Goal: Task Accomplishment & Management: Manage account settings

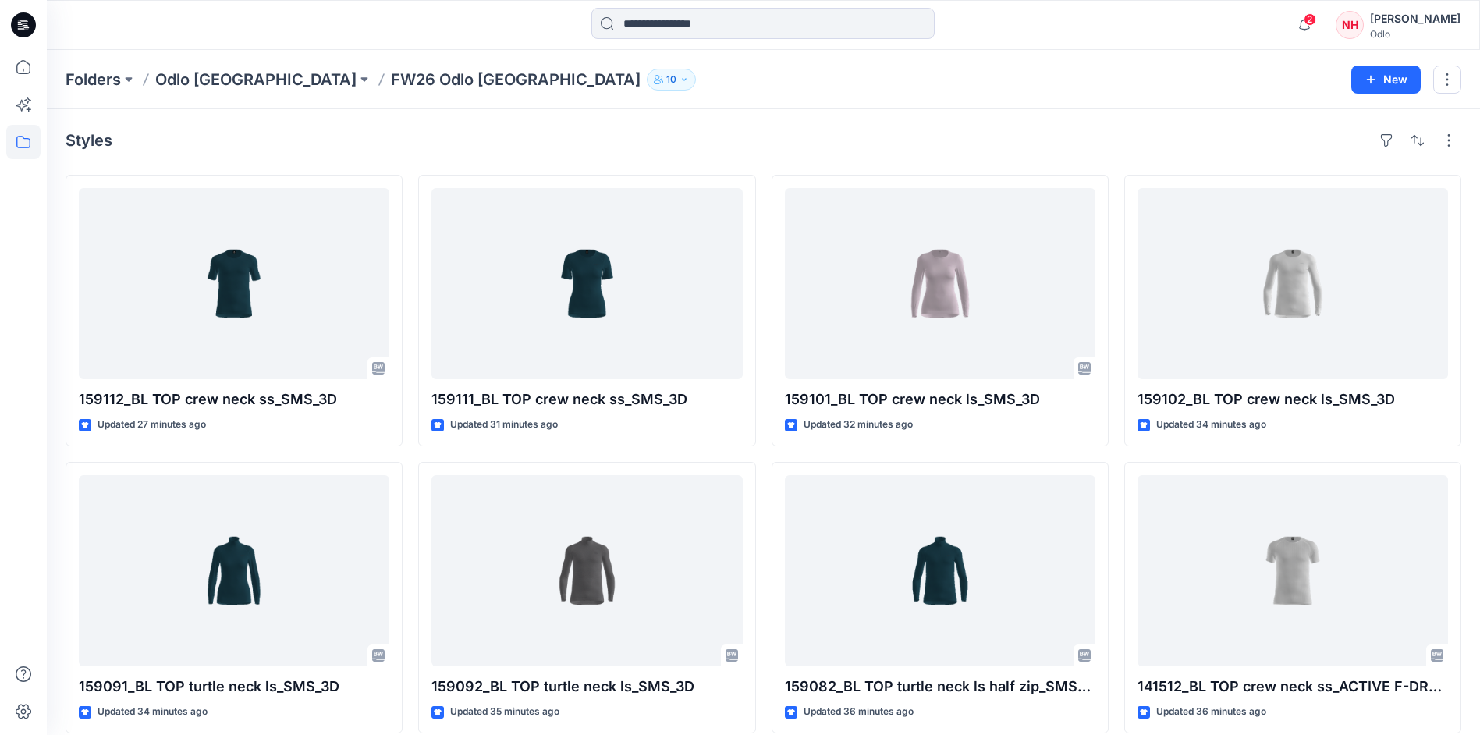
scroll to position [3751, 0]
click at [1320, 14] on icon "button" at bounding box center [1305, 24] width 30 height 31
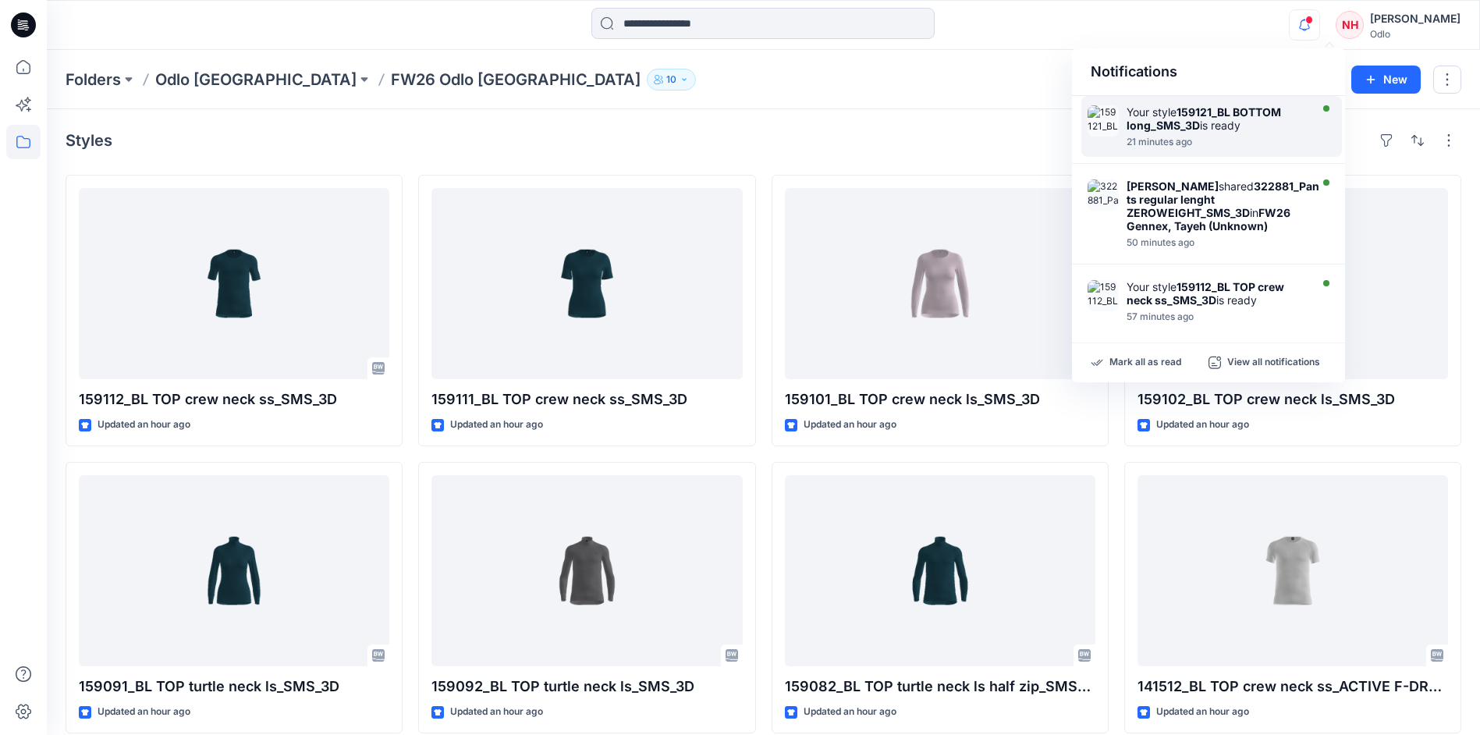
click at [1244, 120] on div "Your style 159121_BL BOTTOM long_SMS_3D is ready" at bounding box center [1216, 118] width 179 height 27
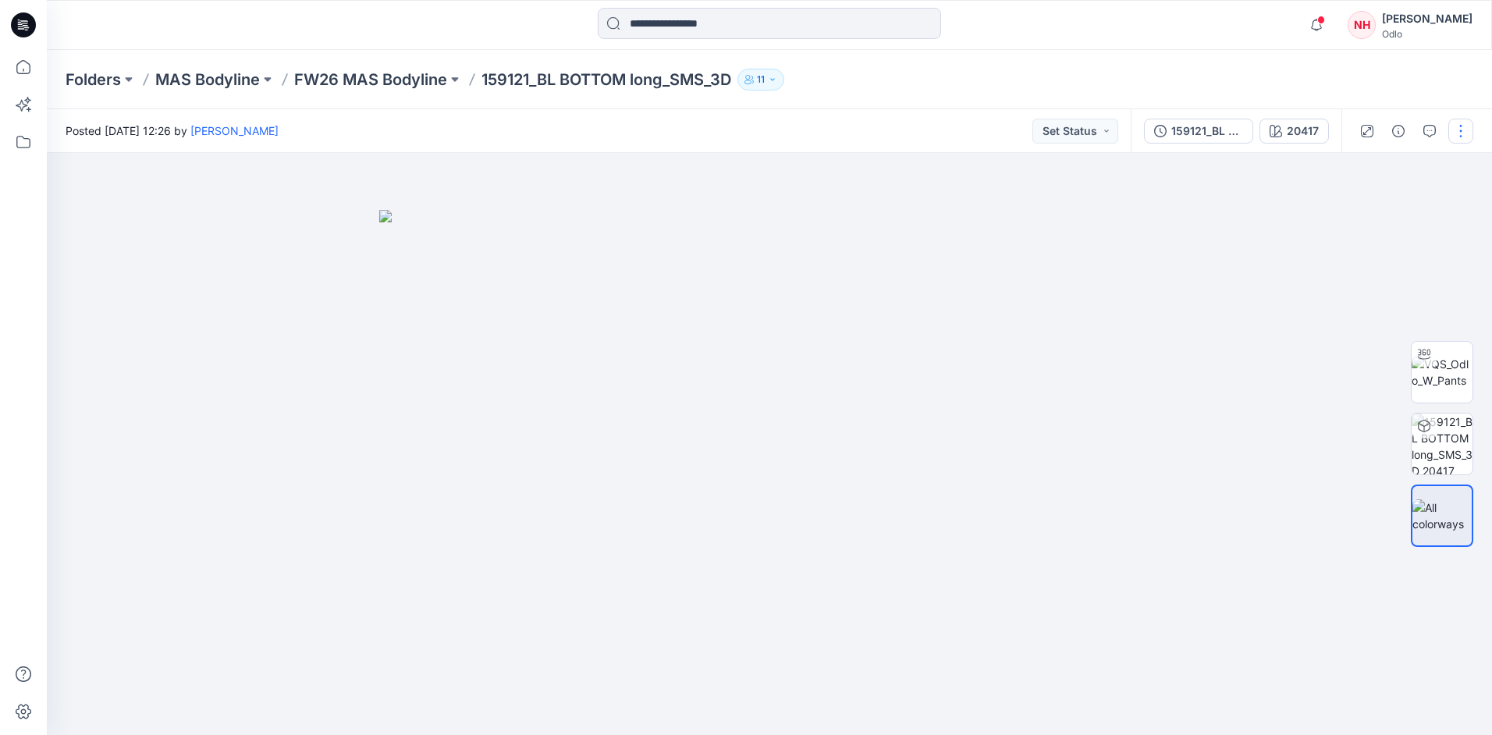
click at [1467, 123] on button "button" at bounding box center [1460, 131] width 25 height 25
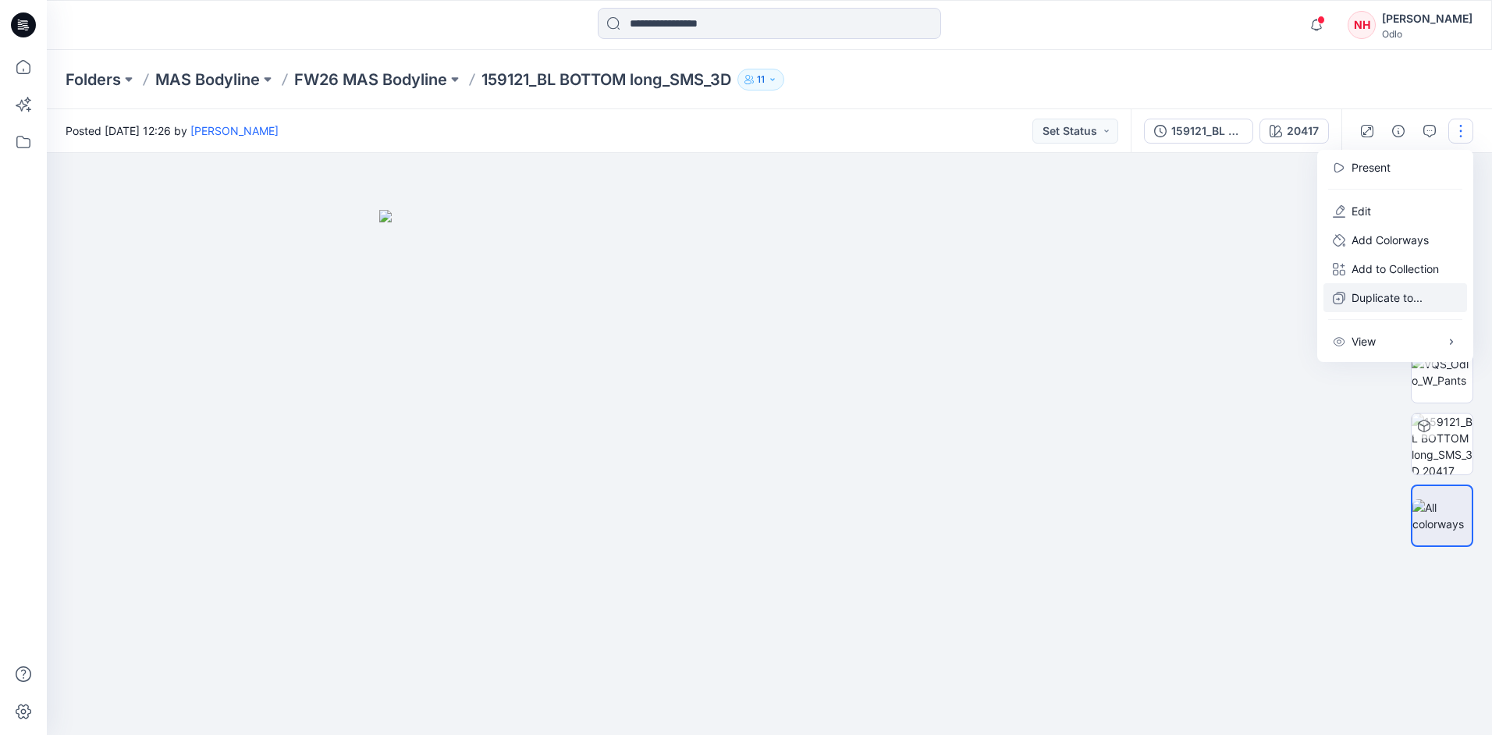
click at [1403, 300] on p "Duplicate to..." at bounding box center [1387, 298] width 71 height 16
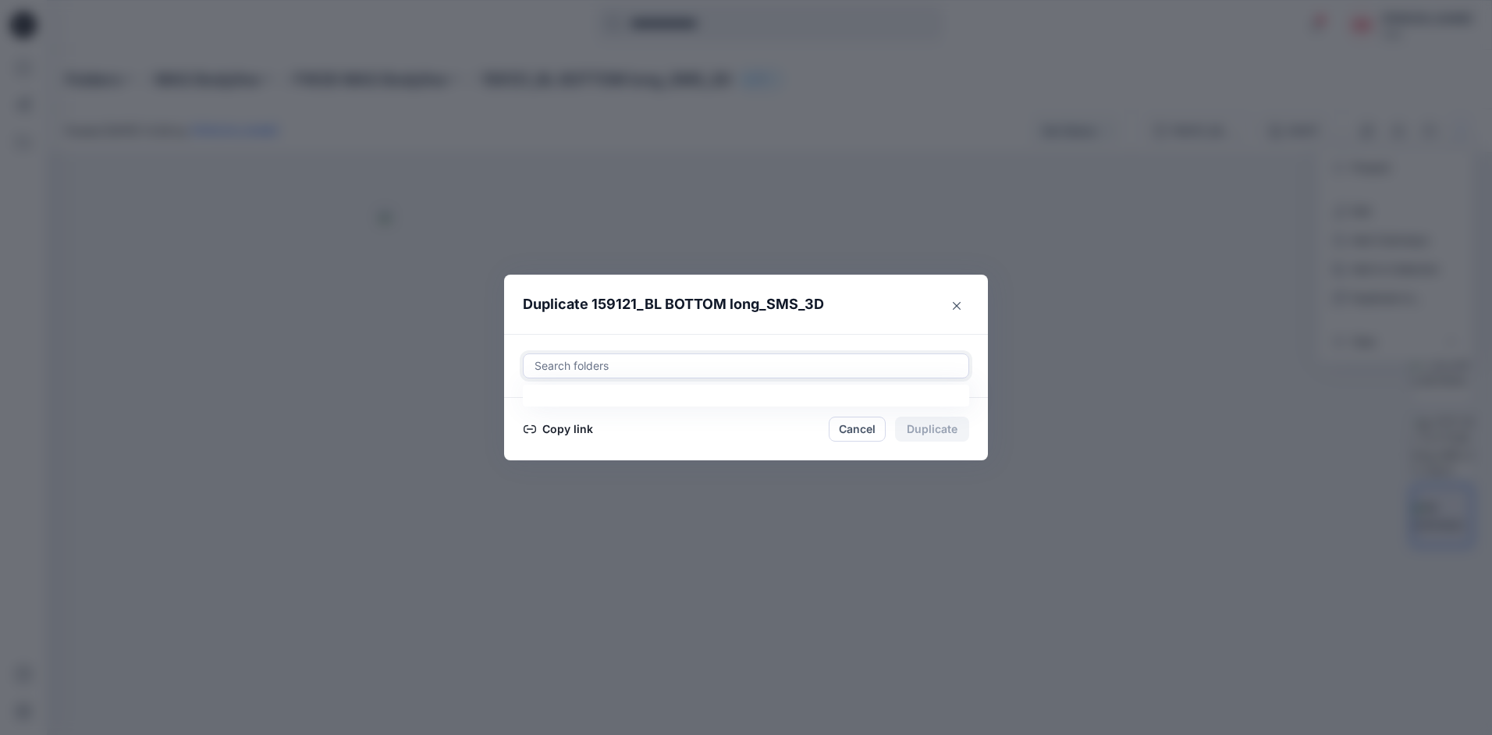
click at [708, 371] on div at bounding box center [746, 366] width 426 height 19
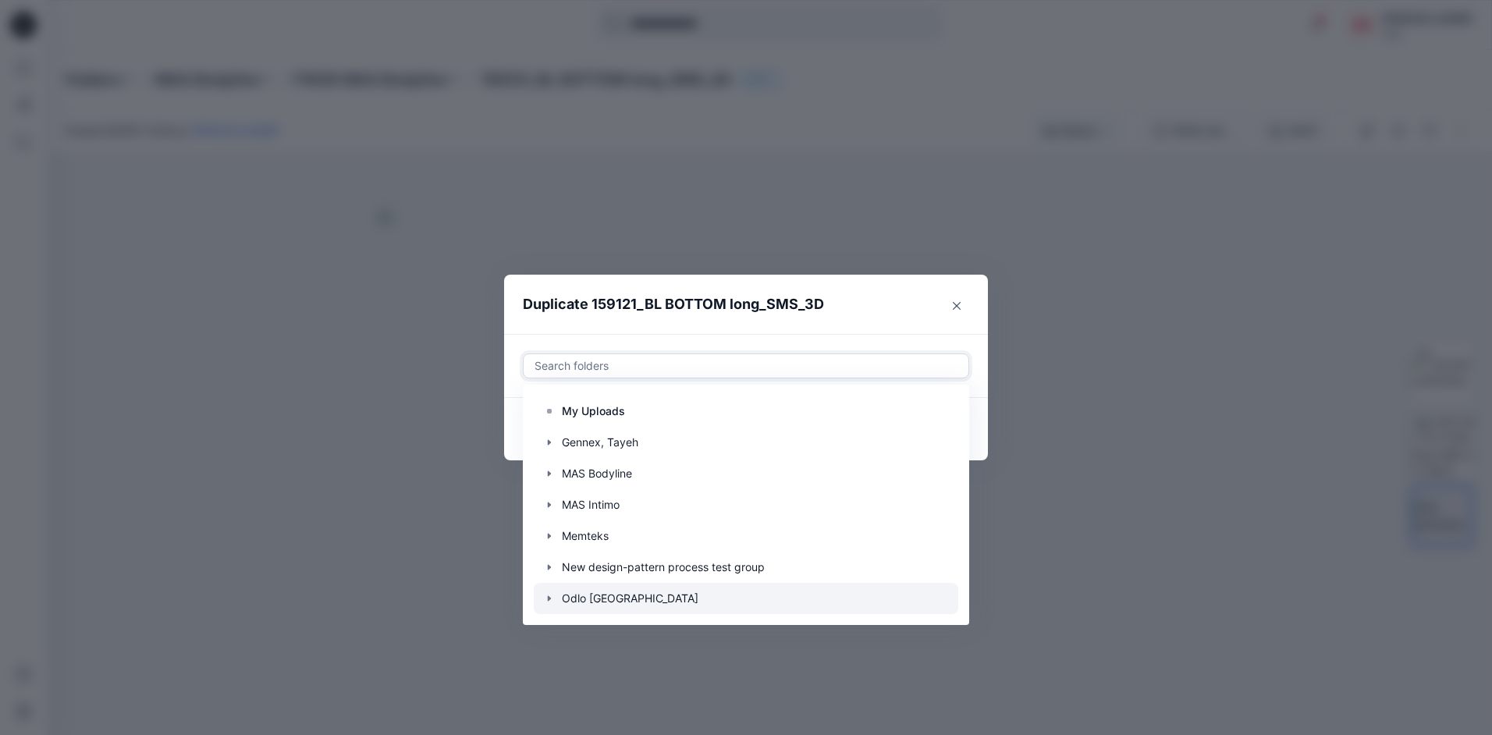
click at [709, 590] on div at bounding box center [746, 598] width 425 height 31
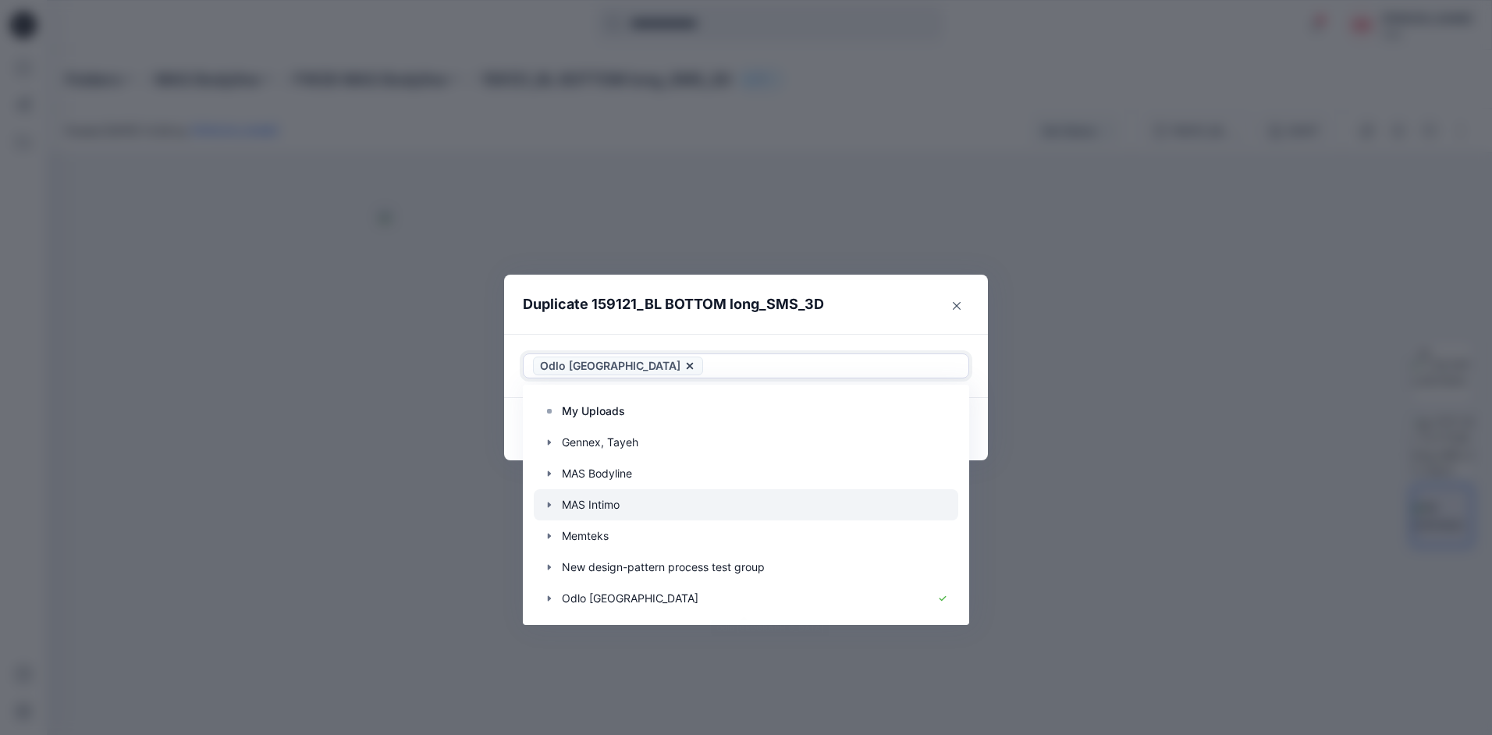
scroll to position [62, 0]
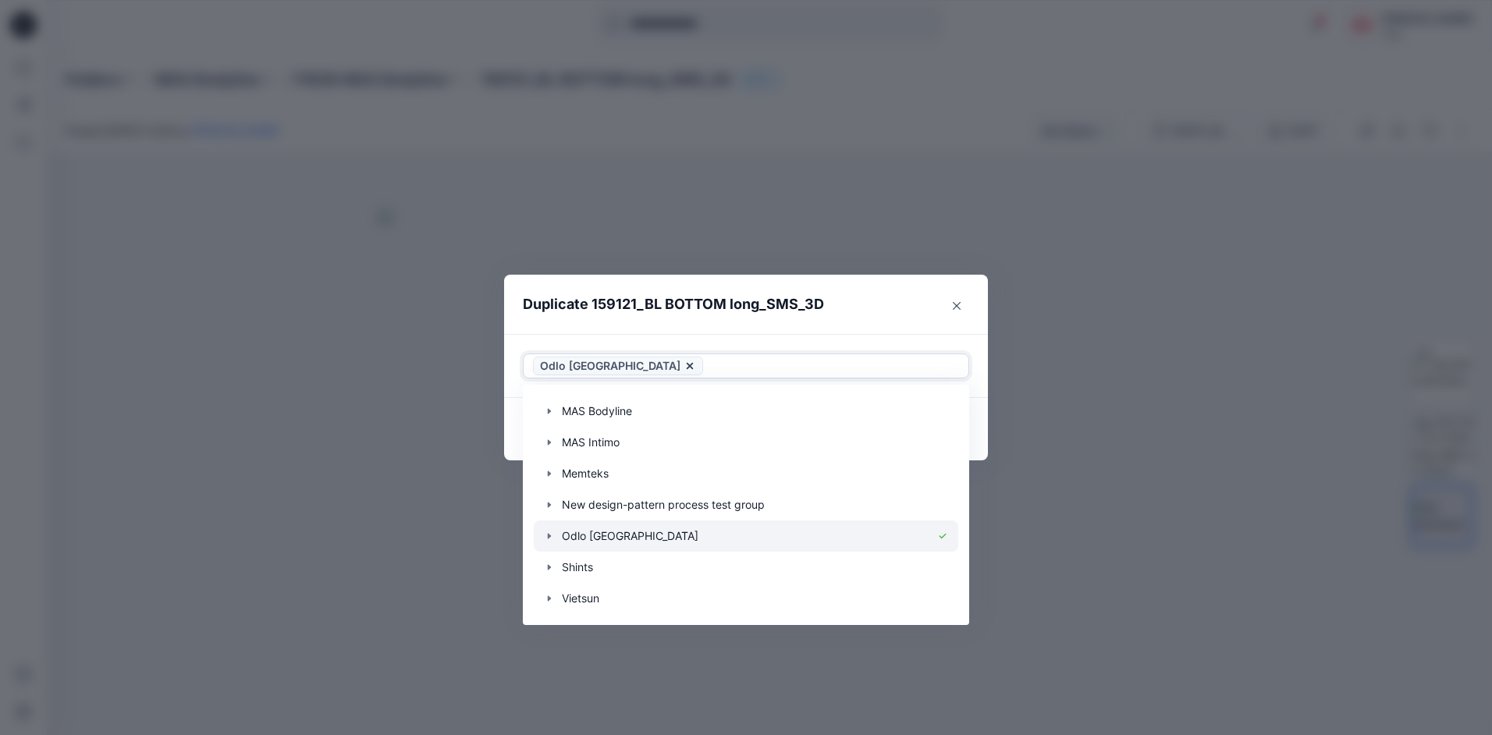
click at [547, 538] on icon "button" at bounding box center [549, 536] width 12 height 12
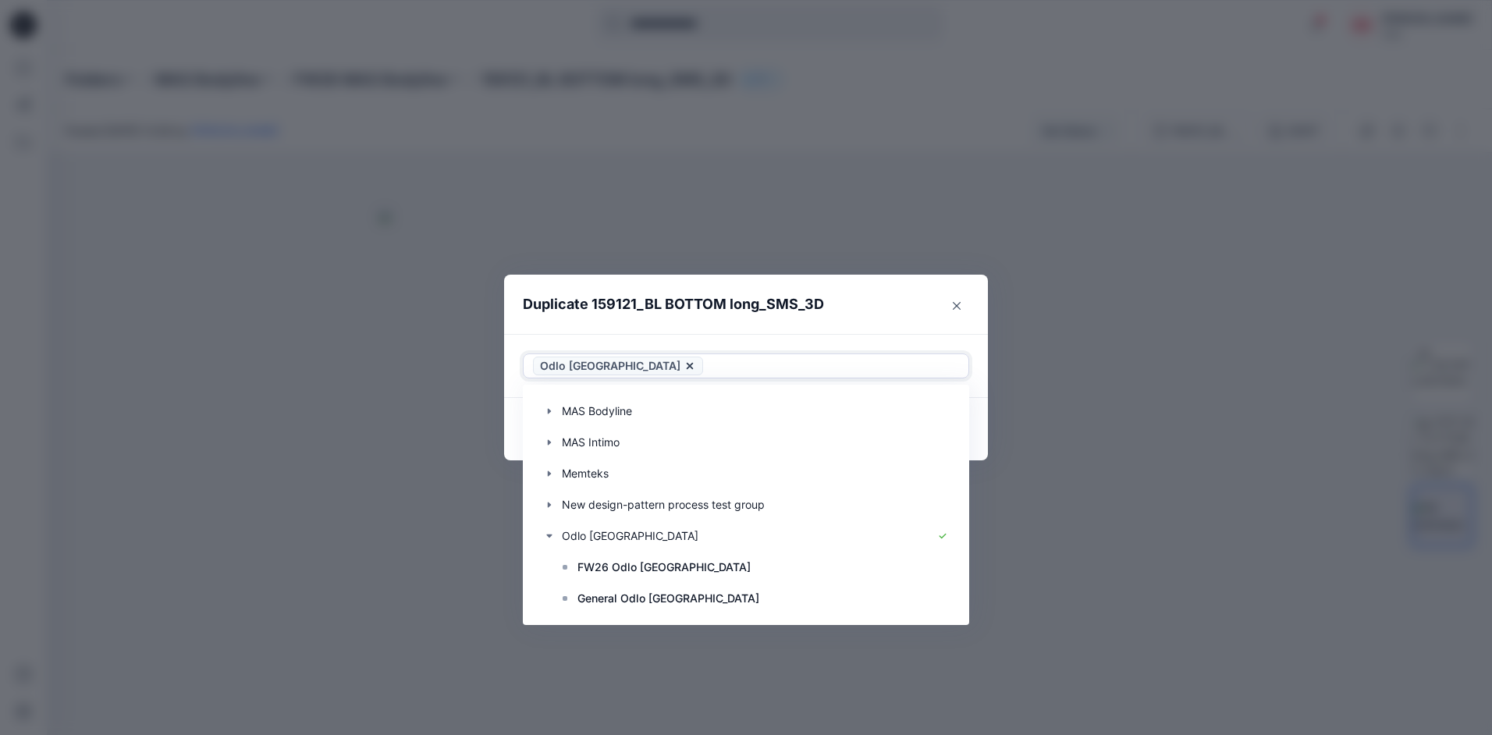
click at [687, 363] on icon at bounding box center [690, 366] width 6 height 6
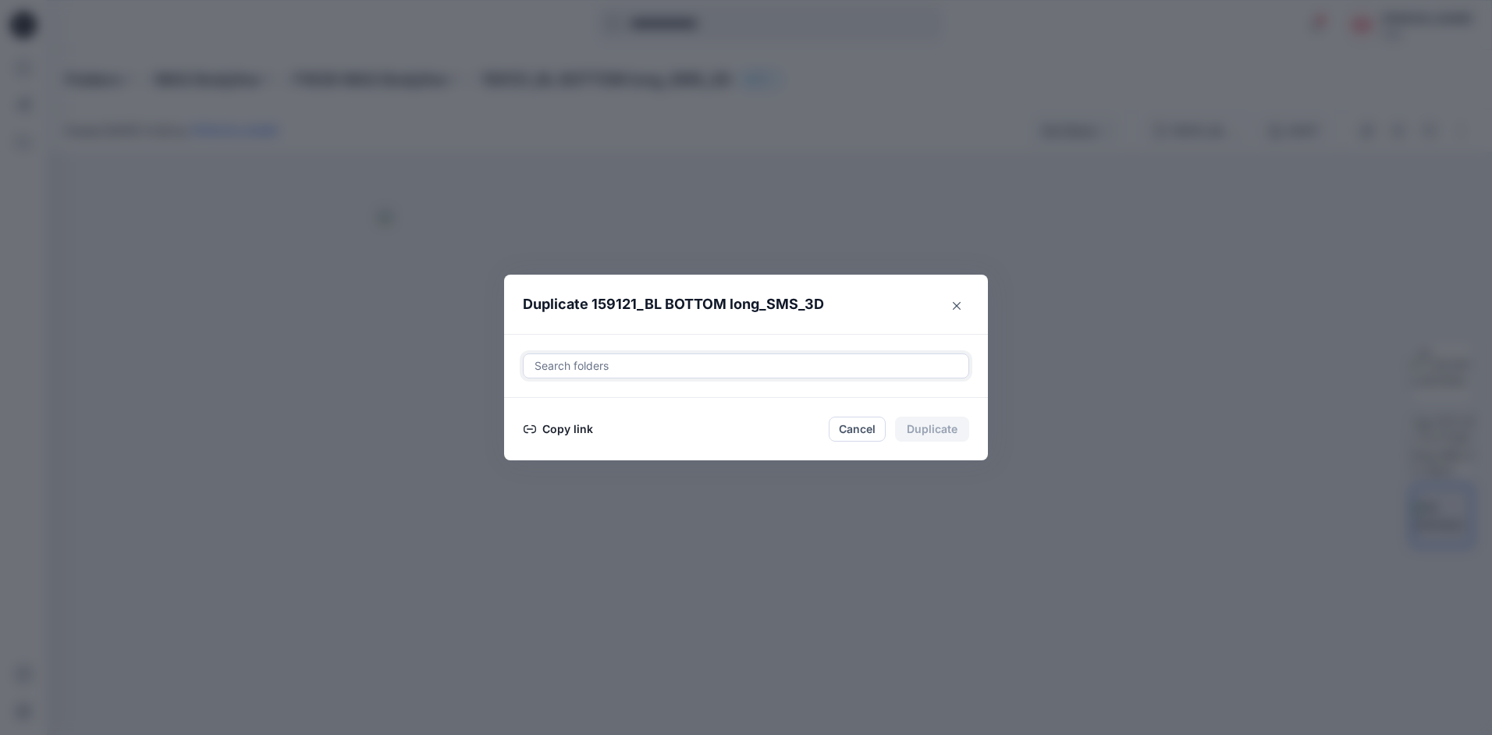
click at [634, 366] on div at bounding box center [746, 366] width 426 height 19
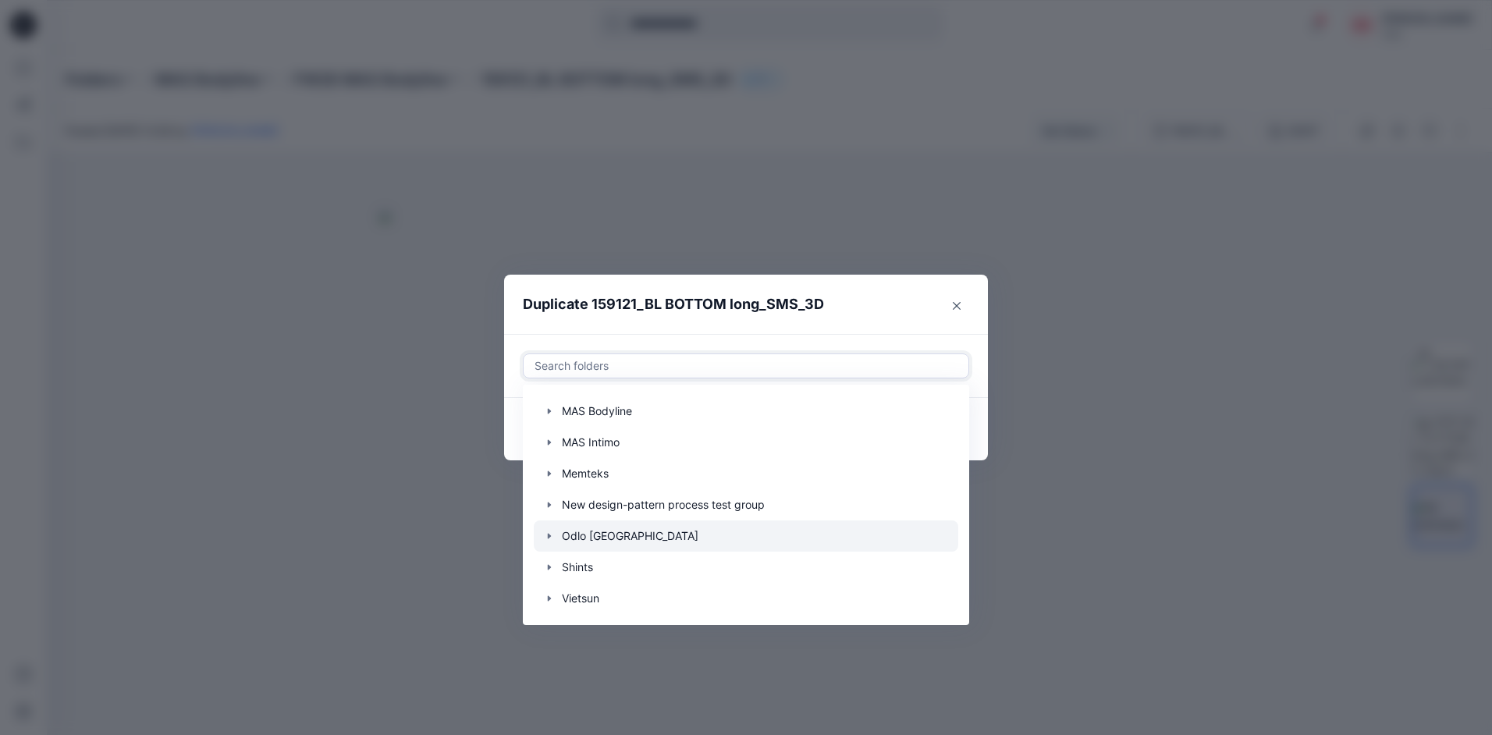
click at [546, 534] on icon "button" at bounding box center [549, 536] width 12 height 12
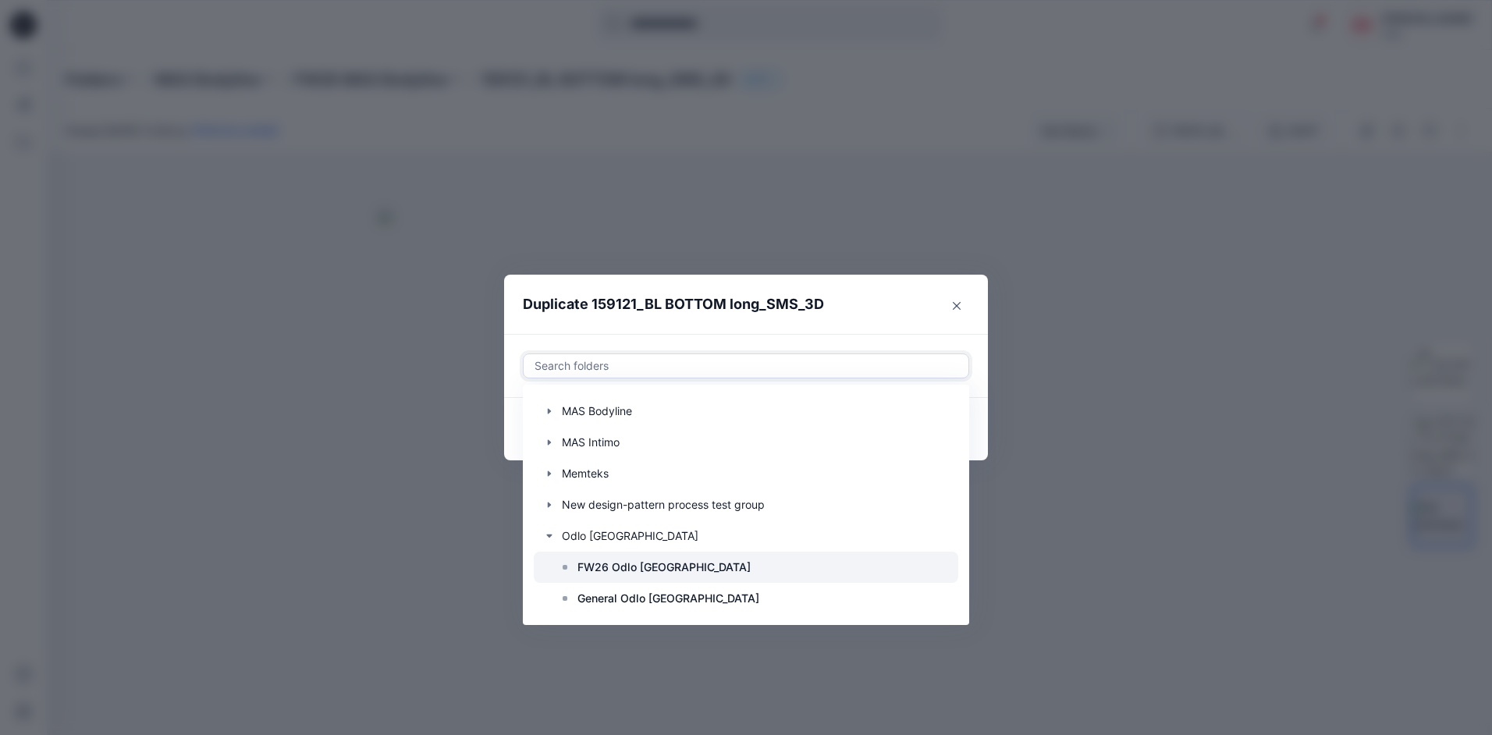
scroll to position [156, 0]
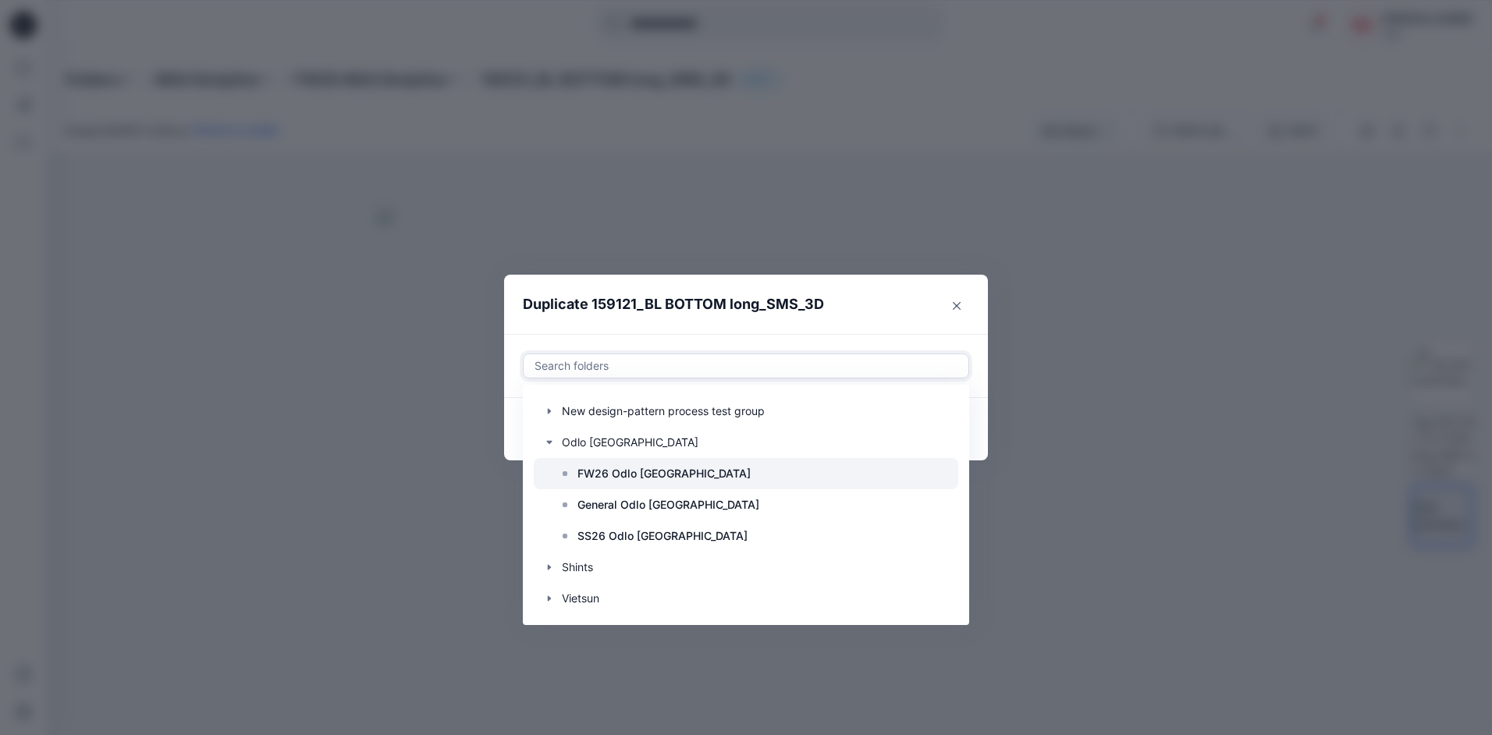
click at [637, 472] on p "FW26 Odlo [GEOGRAPHIC_DATA]" at bounding box center [664, 473] width 173 height 19
click at [870, 325] on header "Duplicate 159121_BL BOTTOM long_SMS_3D" at bounding box center [730, 304] width 453 height 59
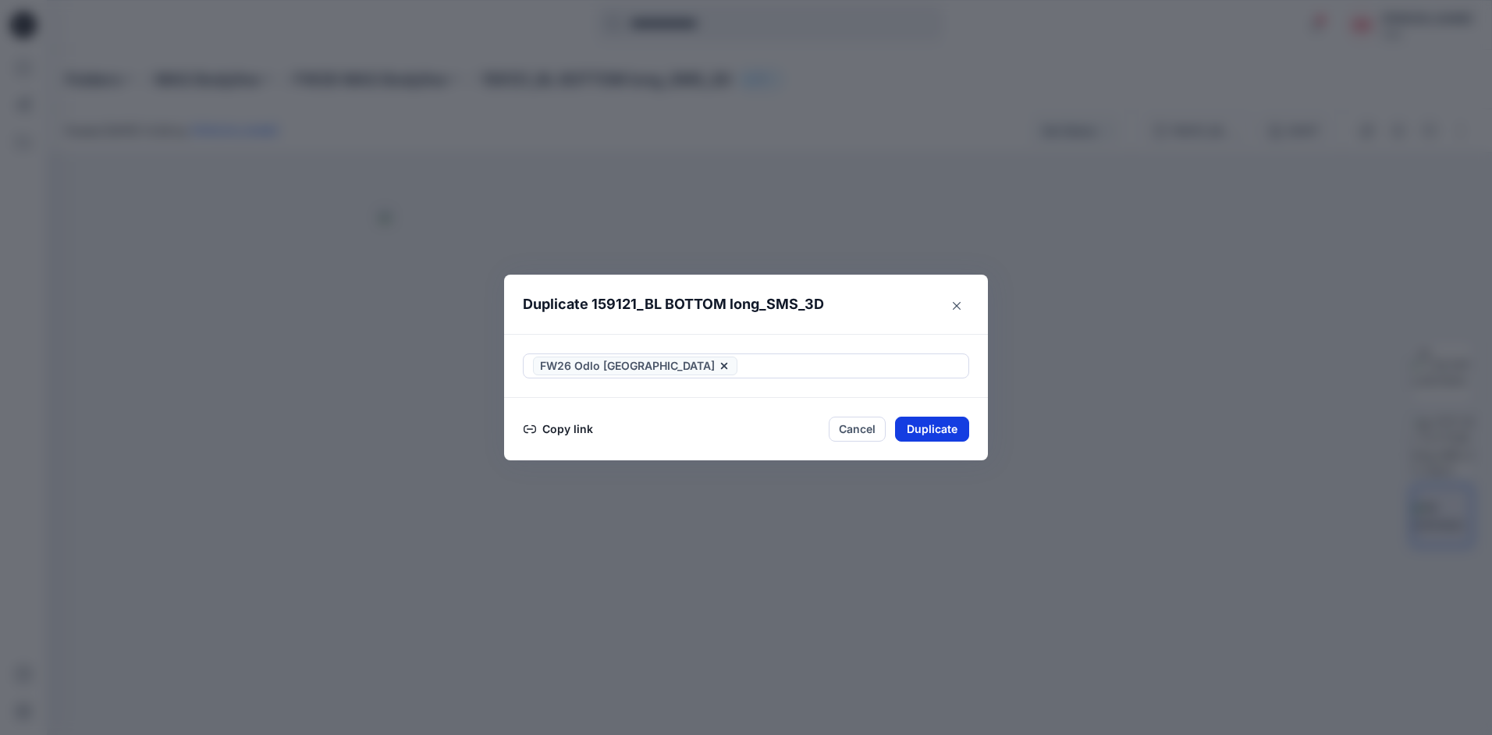
click at [939, 432] on button "Duplicate" at bounding box center [932, 429] width 74 height 25
click at [939, 431] on button "Close" at bounding box center [944, 429] width 51 height 25
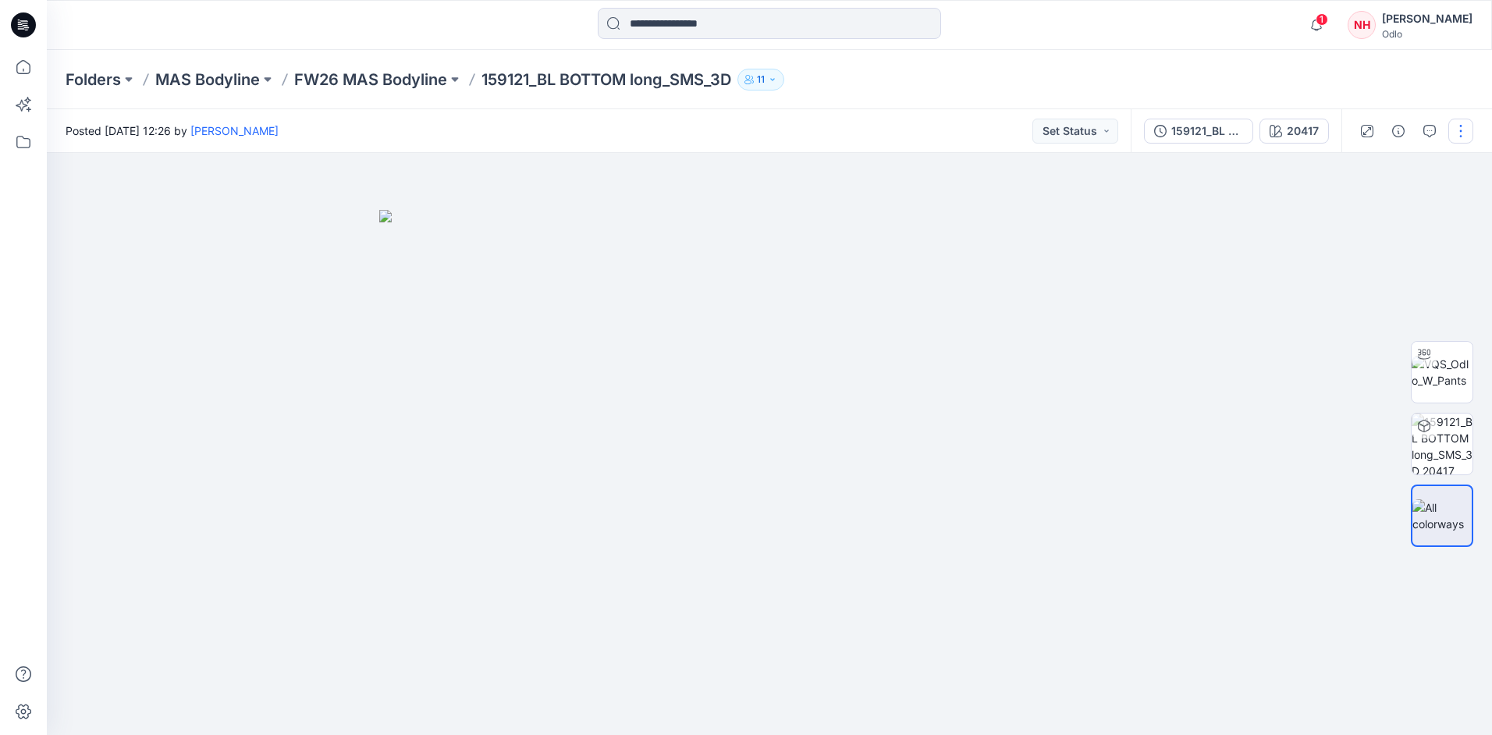
click at [1457, 121] on button "button" at bounding box center [1460, 131] width 25 height 25
click at [1418, 204] on button "Edit" at bounding box center [1396, 211] width 144 height 29
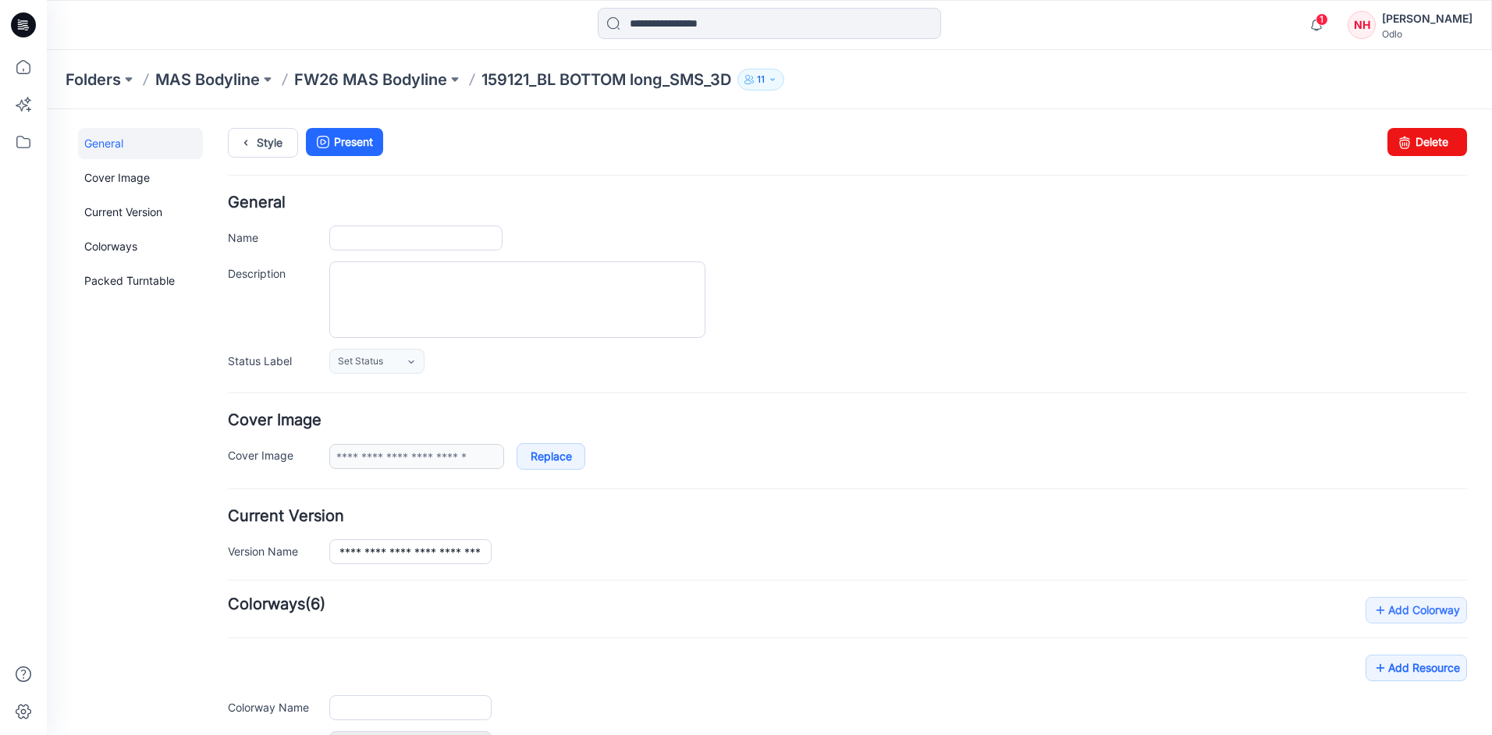
type input "**********"
type input "*****"
type input "**********"
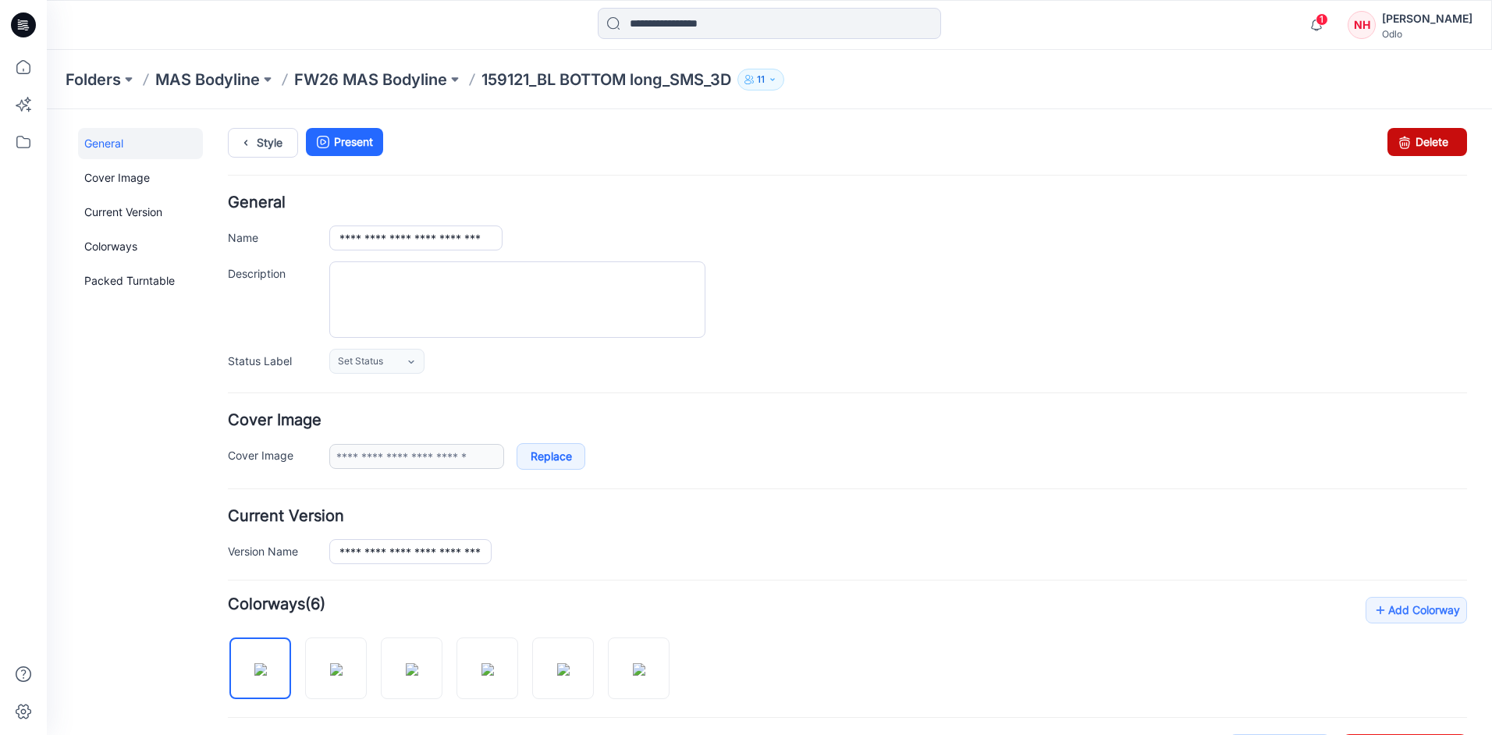
click at [1395, 149] on icon at bounding box center [1405, 142] width 22 height 28
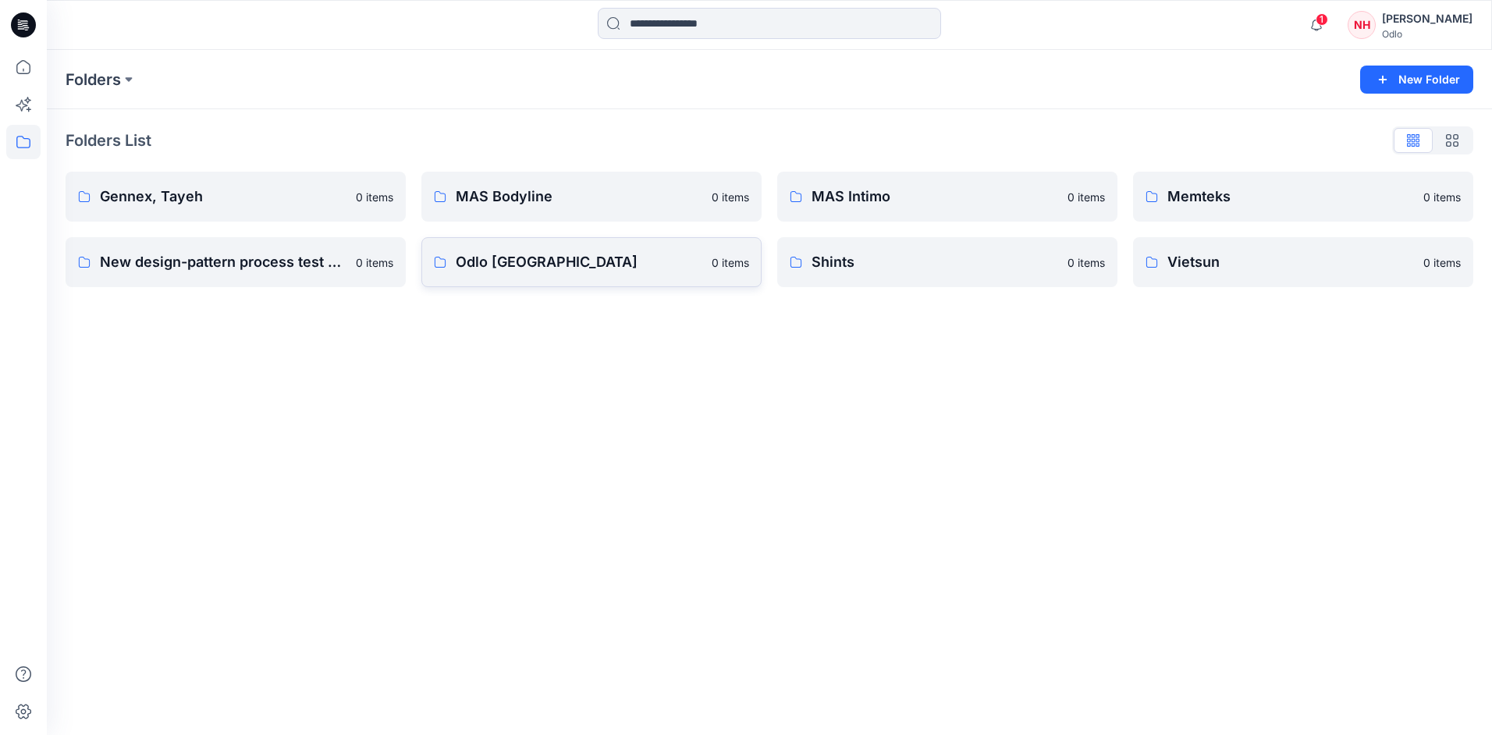
click at [504, 262] on p "Odlo [GEOGRAPHIC_DATA]" at bounding box center [579, 262] width 247 height 22
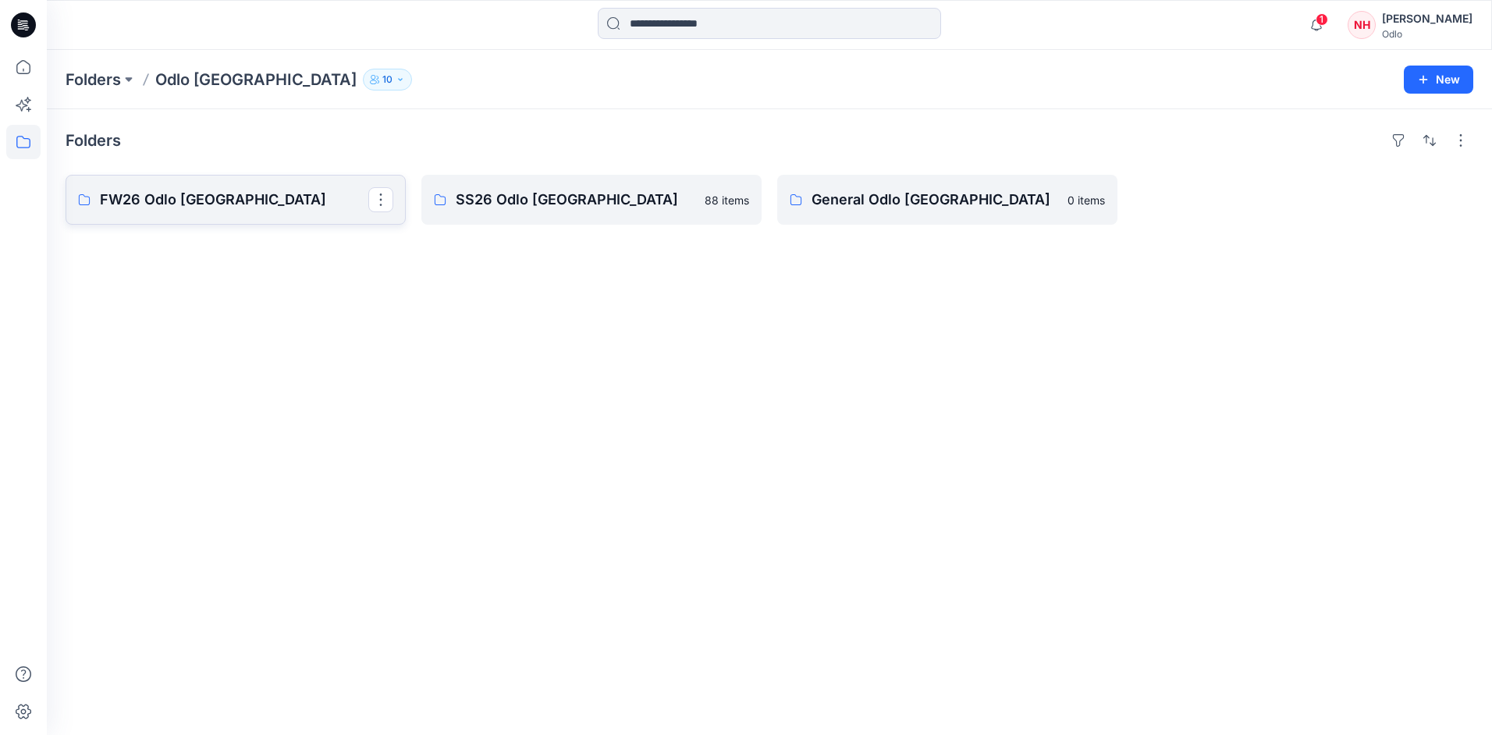
click at [300, 205] on p "FW26 Odlo [GEOGRAPHIC_DATA]" at bounding box center [234, 200] width 268 height 22
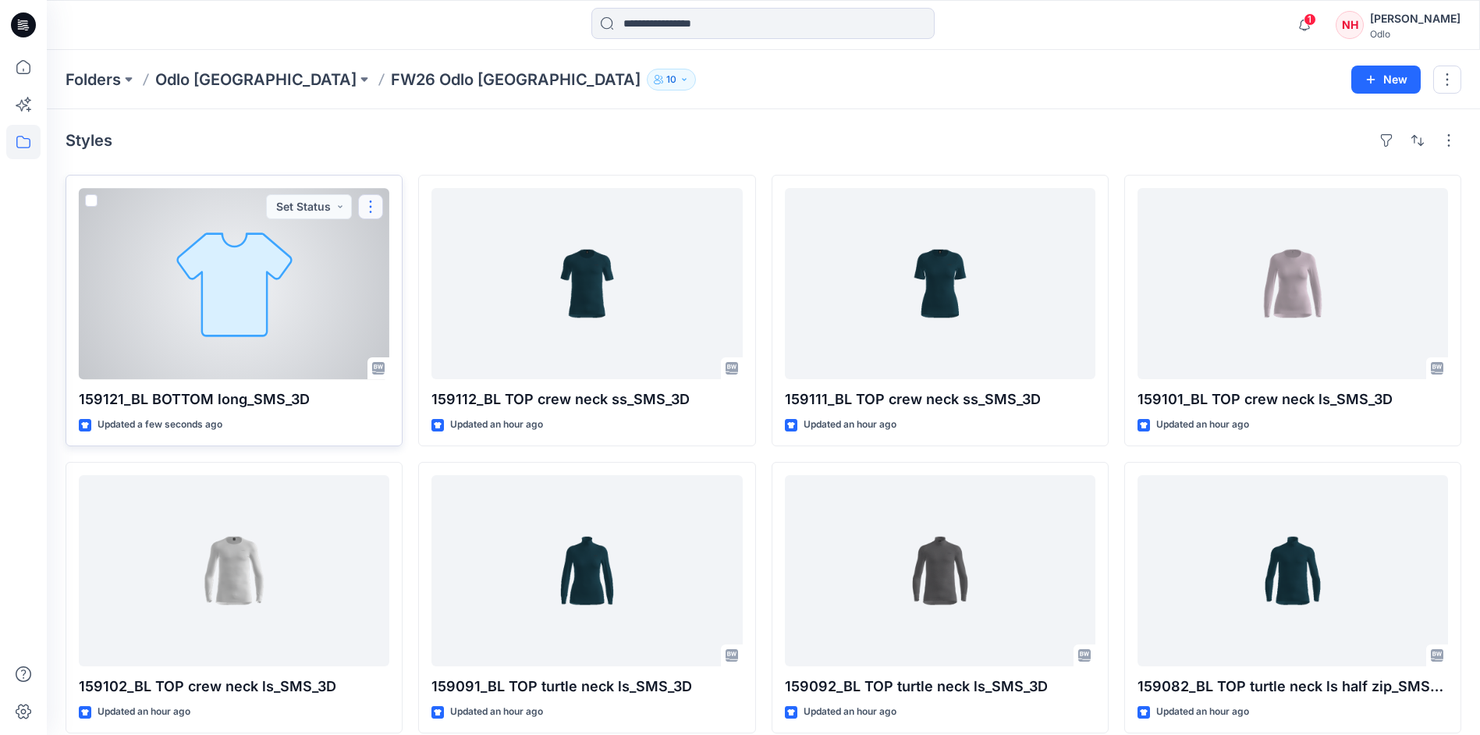
click at [371, 209] on button "button" at bounding box center [370, 206] width 25 height 25
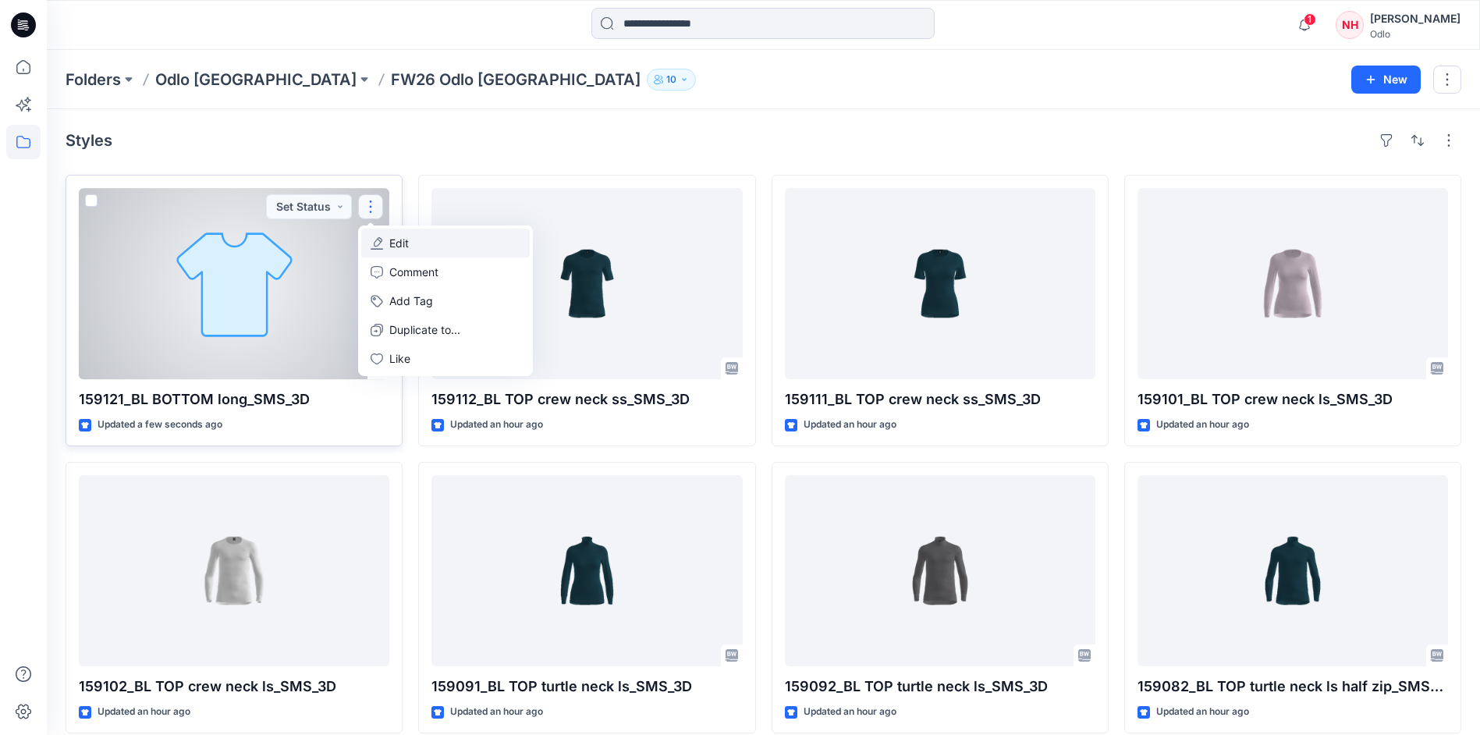
click at [396, 236] on p "Edit" at bounding box center [399, 243] width 20 height 16
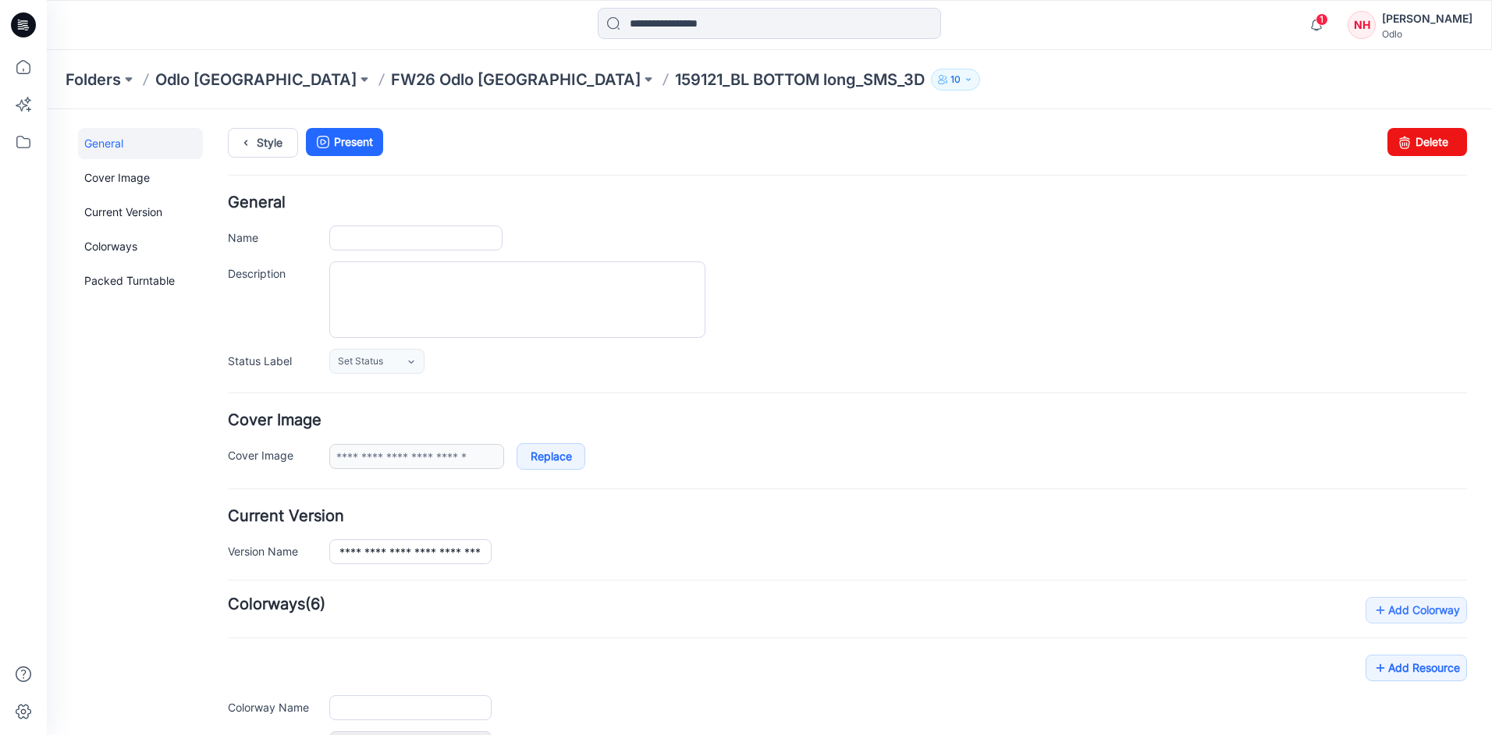
type input "**********"
type input "*****"
type input "**********"
click at [391, 80] on p "FW26 Odlo [GEOGRAPHIC_DATA]" at bounding box center [516, 80] width 250 height 22
